Goal: Task Accomplishment & Management: Use online tool/utility

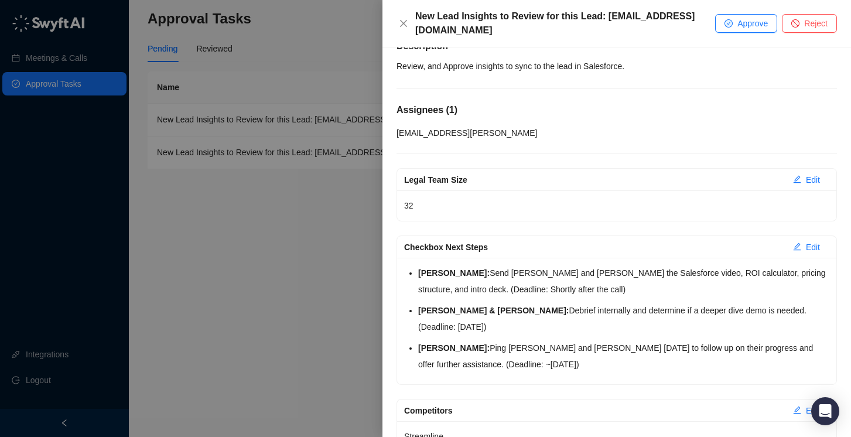
scroll to position [23, 0]
click at [735, 19] on button "Approve" at bounding box center [746, 23] width 62 height 19
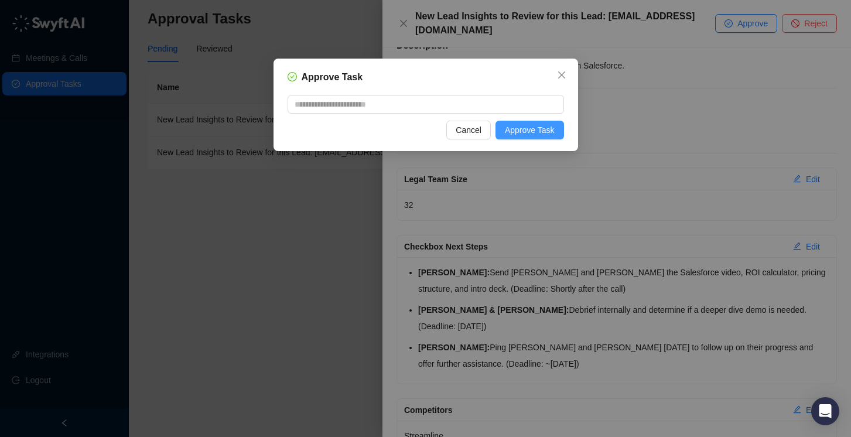
click at [517, 129] on span "Approve Task" at bounding box center [530, 130] width 50 height 13
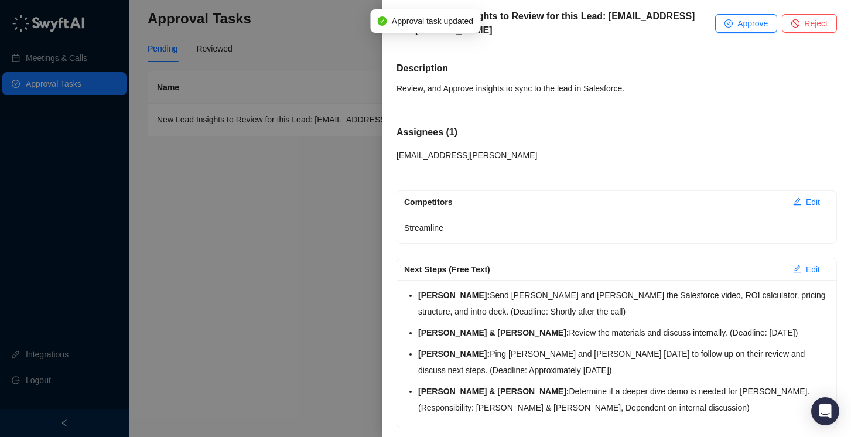
click at [296, 55] on div at bounding box center [425, 218] width 851 height 437
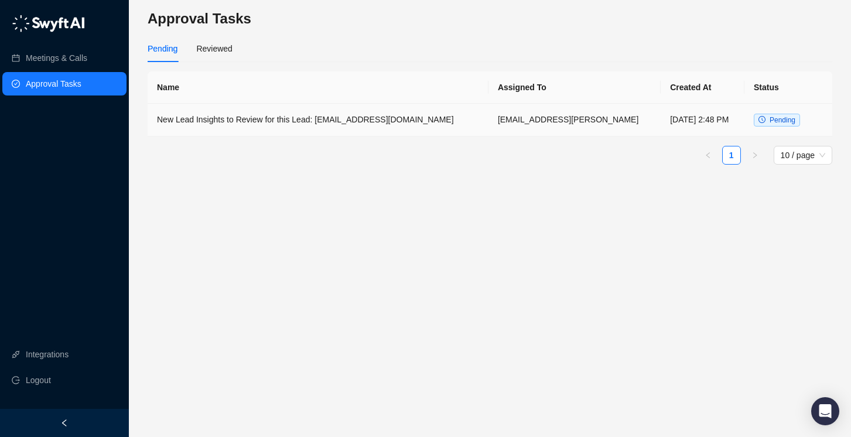
click at [425, 118] on td "New Lead Insights to Review for this Lead: [EMAIL_ADDRESS][DOMAIN_NAME]" at bounding box center [318, 120] width 341 height 33
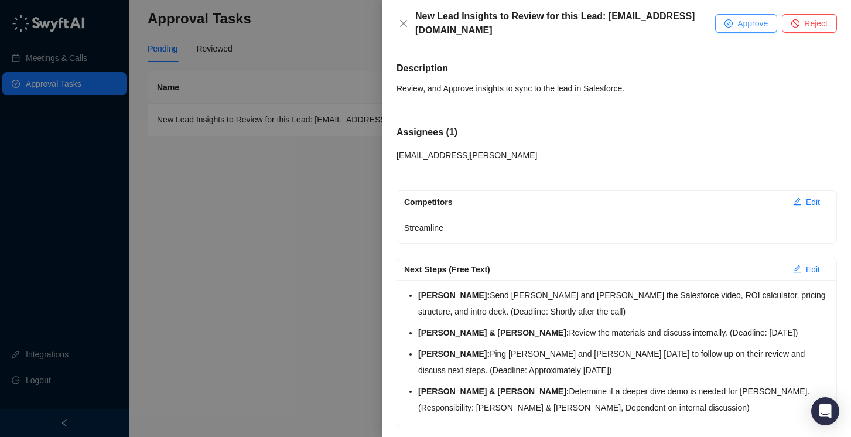
click at [747, 21] on span "Approve" at bounding box center [752, 23] width 30 height 13
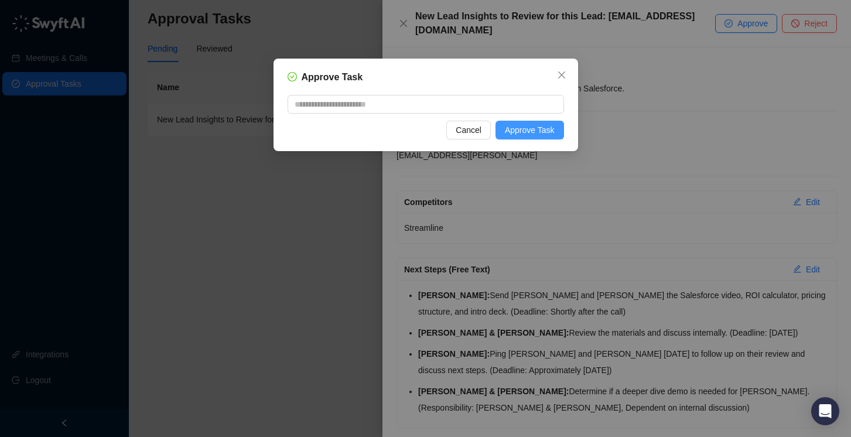
click at [530, 128] on span "Approve Task" at bounding box center [530, 130] width 50 height 13
